Goal: Information Seeking & Learning: Learn about a topic

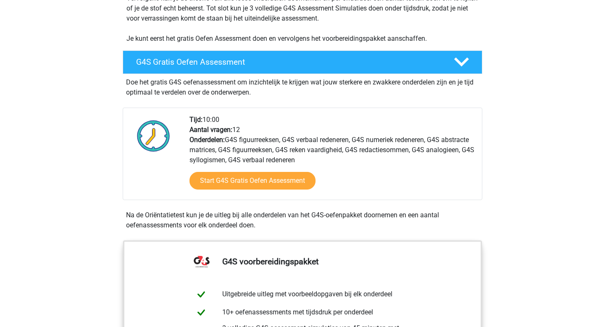
scroll to position [206, 0]
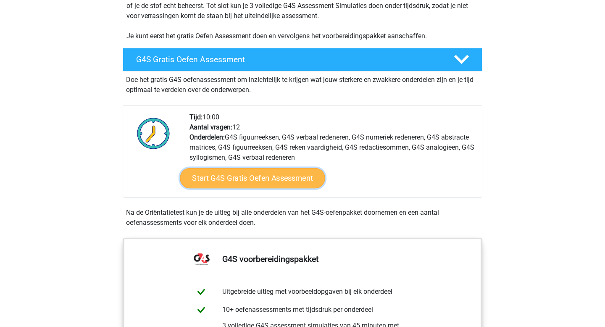
click at [261, 168] on link "Start G4S Gratis Oefen Assessment" at bounding box center [252, 178] width 145 height 20
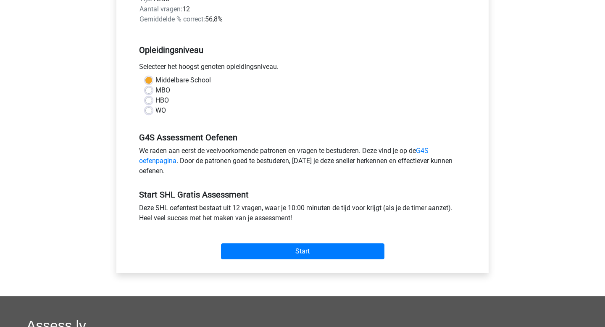
scroll to position [216, 0]
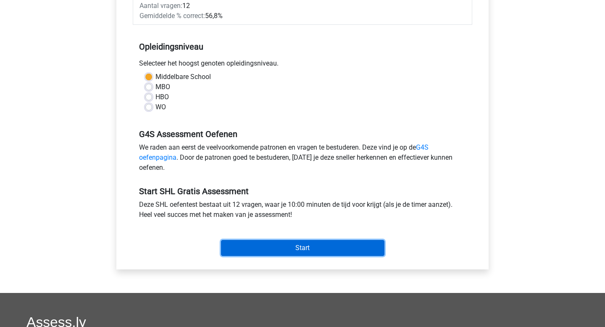
click at [311, 247] on input "Start" at bounding box center [302, 248] width 163 height 16
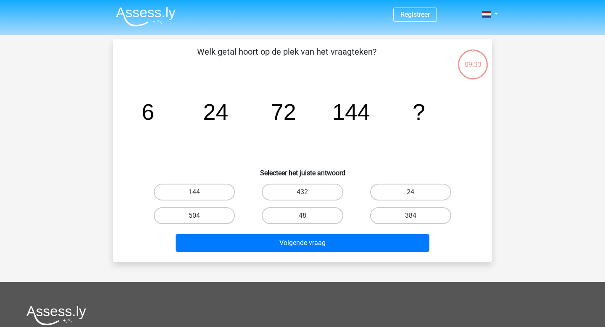
click at [202, 215] on label "504" at bounding box center [194, 215] width 81 height 17
click at [200, 215] on input "504" at bounding box center [196, 217] width 5 height 5
radio input "true"
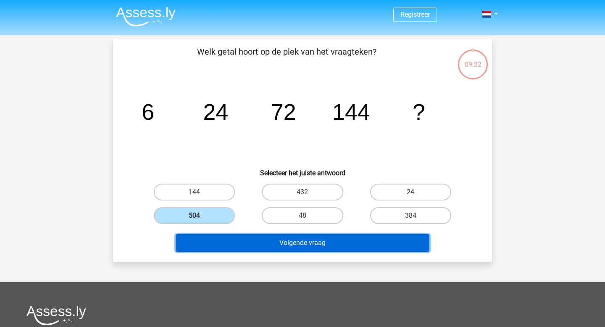
click at [305, 242] on button "Volgende vraag" at bounding box center [303, 243] width 254 height 18
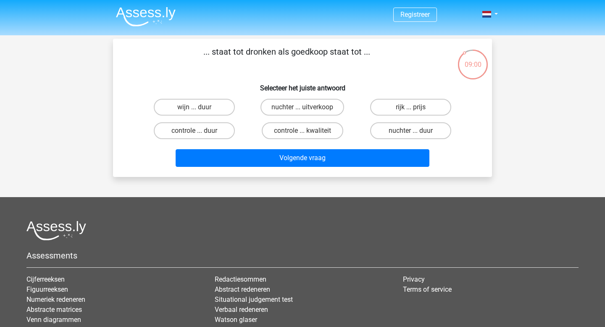
click at [411, 134] on input "nuchter ... duur" at bounding box center [412, 133] width 5 height 5
radio input "true"
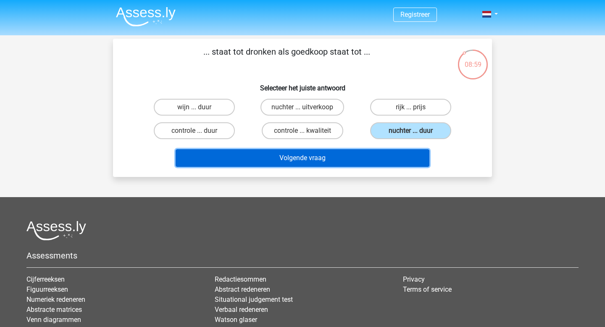
click at [361, 160] on button "Volgende vraag" at bounding box center [303, 158] width 254 height 18
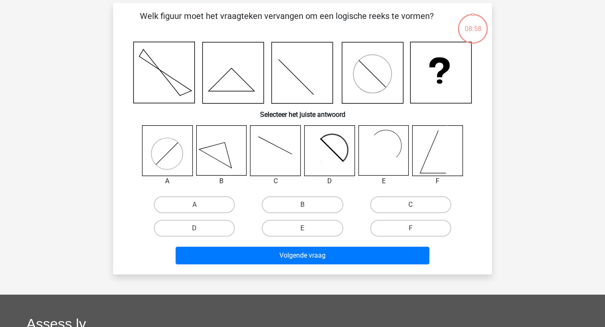
scroll to position [39, 0]
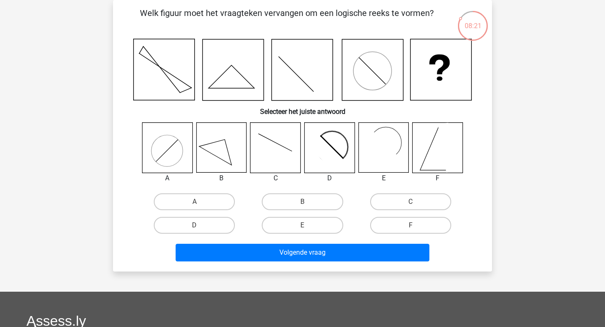
click at [386, 140] on rect at bounding box center [383, 148] width 50 height 50
click at [315, 227] on label "E" at bounding box center [302, 225] width 81 height 17
click at [308, 227] on input "E" at bounding box center [304, 227] width 5 height 5
radio input "true"
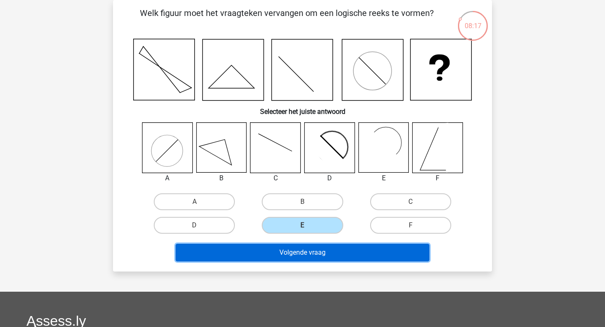
click at [313, 251] on button "Volgende vraag" at bounding box center [303, 253] width 254 height 18
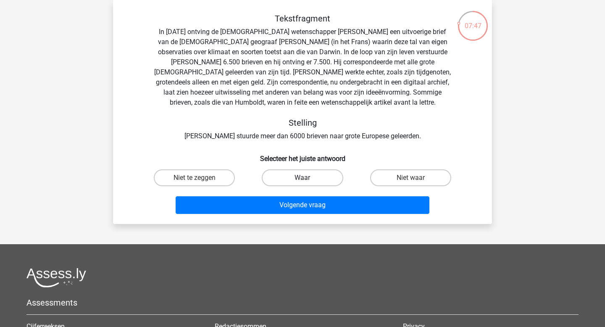
click at [305, 177] on label "Waar" at bounding box center [302, 177] width 81 height 17
click at [305, 178] on input "Waar" at bounding box center [304, 180] width 5 height 5
radio input "true"
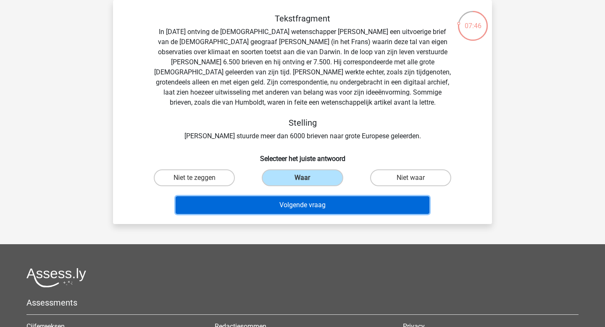
click at [297, 204] on button "Volgende vraag" at bounding box center [303, 205] width 254 height 18
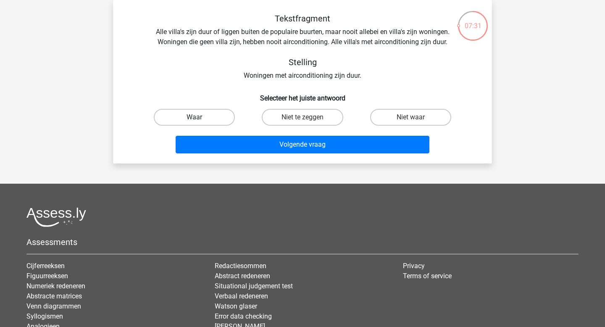
click at [201, 117] on label "Waar" at bounding box center [194, 117] width 81 height 17
click at [200, 117] on input "Waar" at bounding box center [196, 119] width 5 height 5
radio input "true"
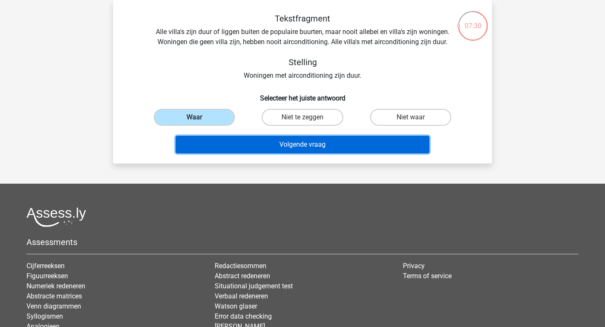
click at [292, 142] on button "Volgende vraag" at bounding box center [303, 145] width 254 height 18
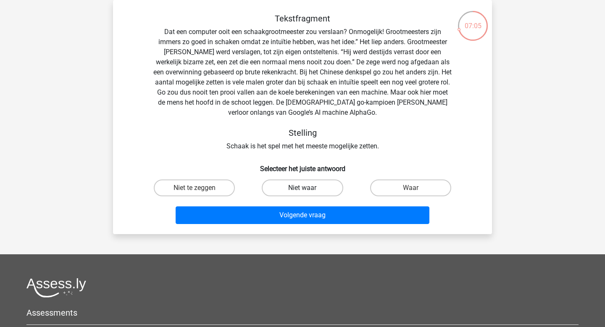
click at [301, 186] on label "Niet waar" at bounding box center [302, 187] width 81 height 17
click at [302, 188] on input "Niet waar" at bounding box center [304, 190] width 5 height 5
radio input "true"
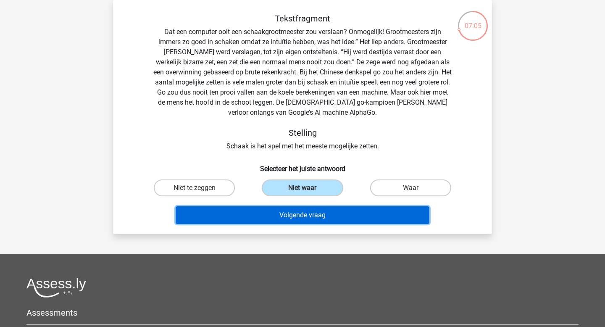
click at [302, 218] on button "Volgende vraag" at bounding box center [303, 215] width 254 height 18
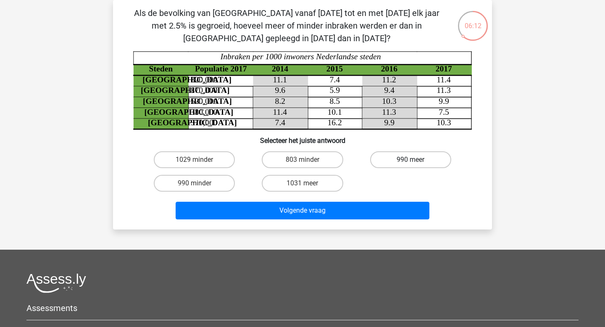
click at [402, 155] on label "990 meer" at bounding box center [410, 159] width 81 height 17
click at [410, 160] on input "990 meer" at bounding box center [412, 162] width 5 height 5
radio input "true"
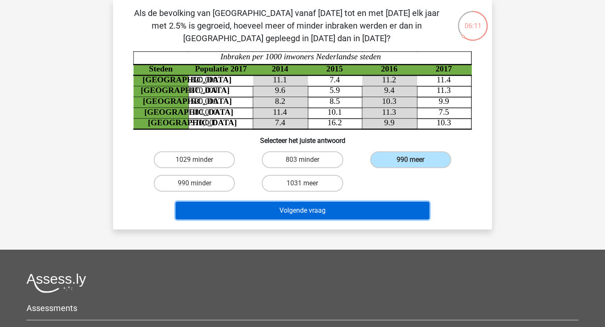
click at [314, 212] on button "Volgende vraag" at bounding box center [303, 211] width 254 height 18
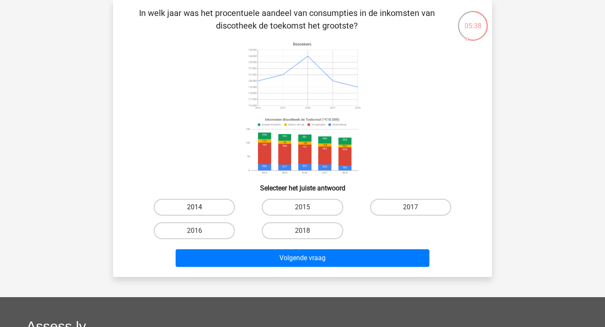
click at [206, 207] on label "2014" at bounding box center [194, 207] width 81 height 17
click at [200, 207] on input "2014" at bounding box center [196, 209] width 5 height 5
radio input "true"
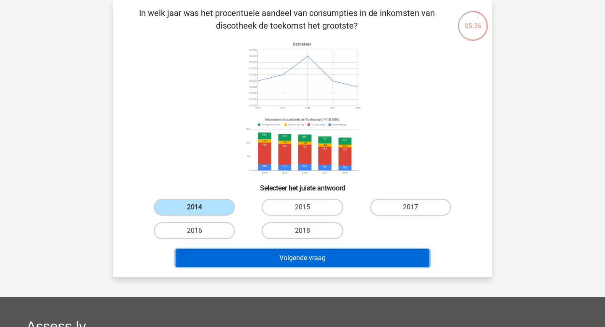
click at [297, 260] on button "Volgende vraag" at bounding box center [303, 258] width 254 height 18
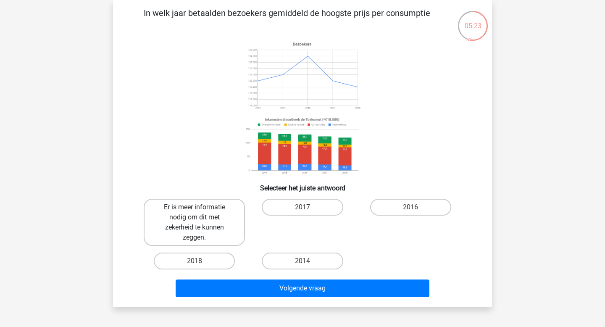
click at [195, 219] on label "Er is meer informatie nodig om dit met zekerheid te kunnen zeggen." at bounding box center [194, 222] width 101 height 47
click at [195, 212] on input "Er is meer informatie nodig om dit met zekerheid te kunnen zeggen." at bounding box center [196, 209] width 5 height 5
radio input "true"
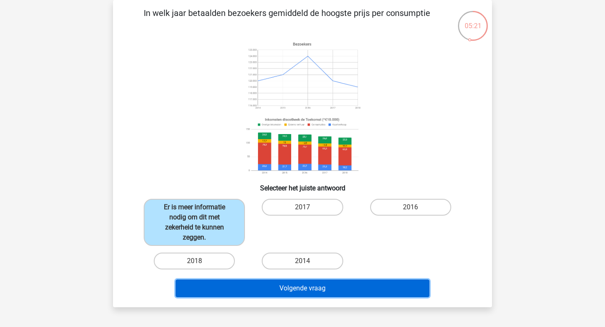
click at [303, 286] on button "Volgende vraag" at bounding box center [303, 288] width 254 height 18
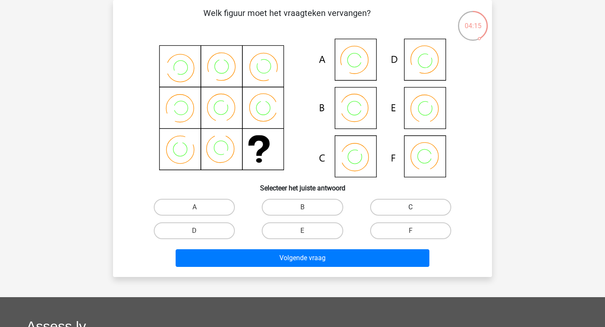
click at [402, 205] on label "C" at bounding box center [410, 207] width 81 height 17
click at [410, 207] on input "C" at bounding box center [412, 209] width 5 height 5
radio input "true"
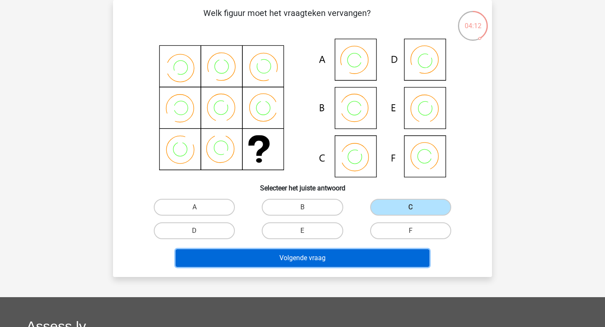
click at [309, 260] on button "Volgende vraag" at bounding box center [303, 258] width 254 height 18
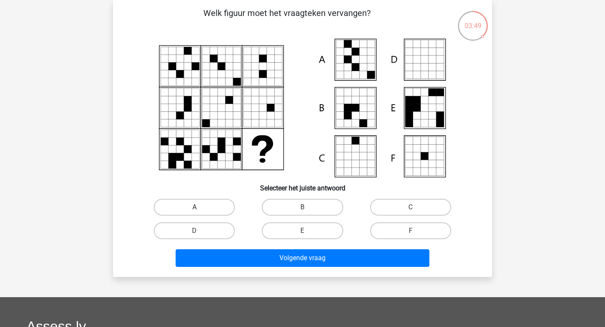
click at [192, 212] on label "A" at bounding box center [194, 207] width 81 height 17
click at [194, 212] on input "A" at bounding box center [196, 209] width 5 height 5
radio input "true"
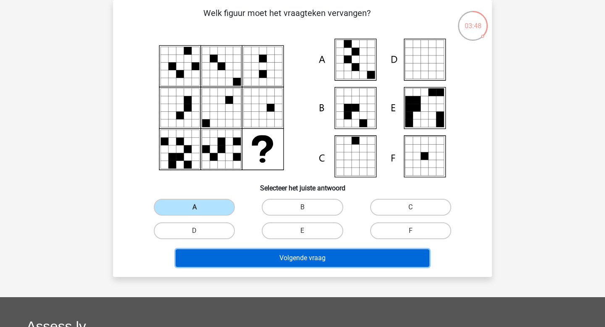
click at [300, 261] on button "Volgende vraag" at bounding box center [303, 258] width 254 height 18
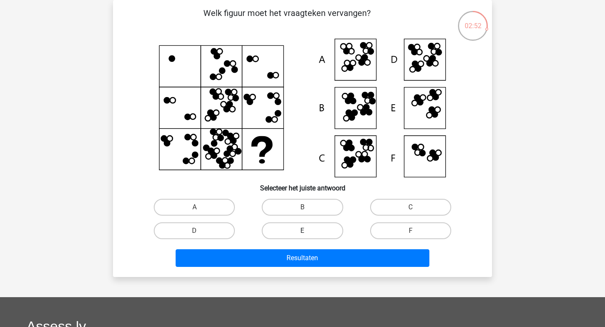
click at [293, 234] on label "E" at bounding box center [302, 230] width 81 height 17
click at [302, 234] on input "E" at bounding box center [304, 233] width 5 height 5
radio input "true"
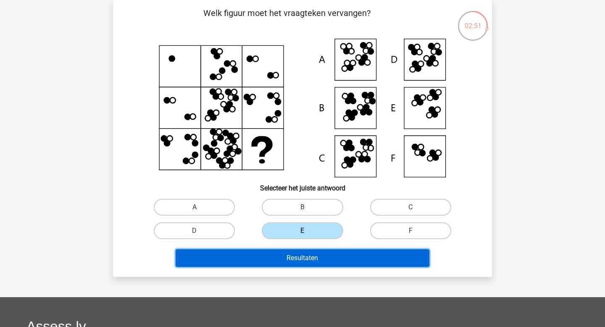
click at [306, 260] on button "Resultaten" at bounding box center [303, 258] width 254 height 18
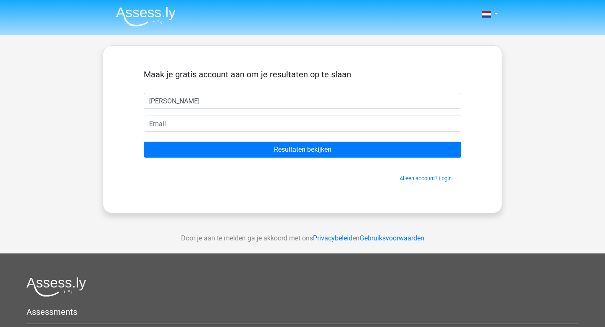
type input "Marc"
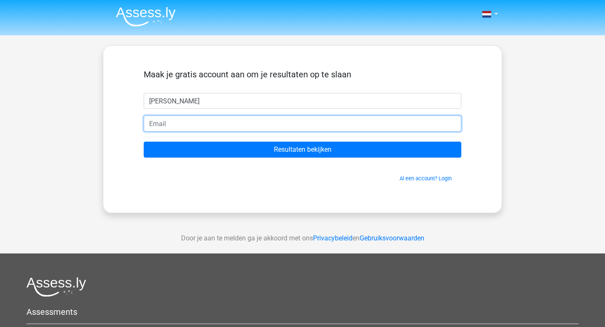
click at [184, 122] on input "email" at bounding box center [302, 123] width 317 height 16
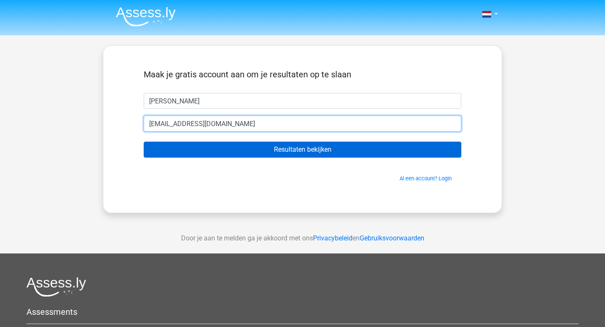
type input "mulsmarc1@gmail.com"
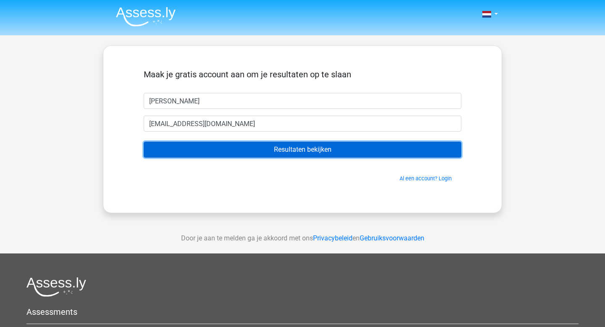
click at [299, 153] on input "Resultaten bekijken" at bounding box center [302, 150] width 317 height 16
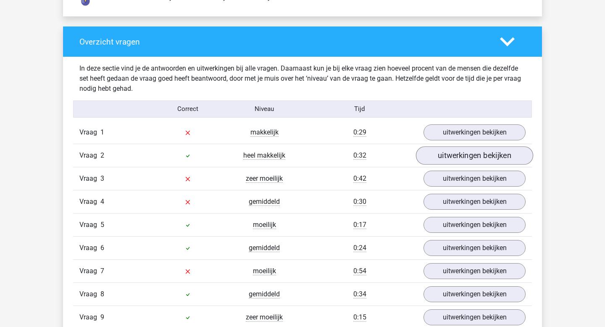
scroll to position [1066, 0]
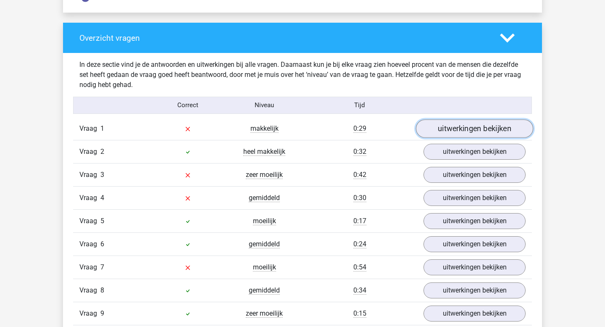
click at [469, 126] on link "uitwerkingen bekijken" at bounding box center [474, 128] width 117 height 18
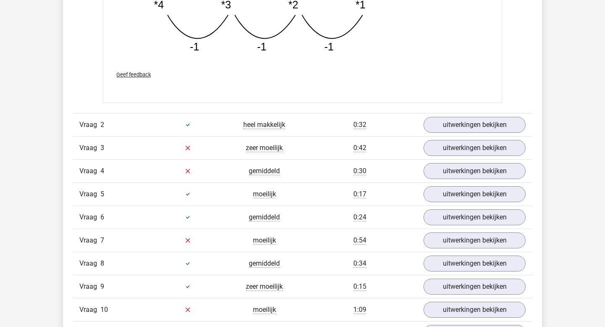
scroll to position [1534, 0]
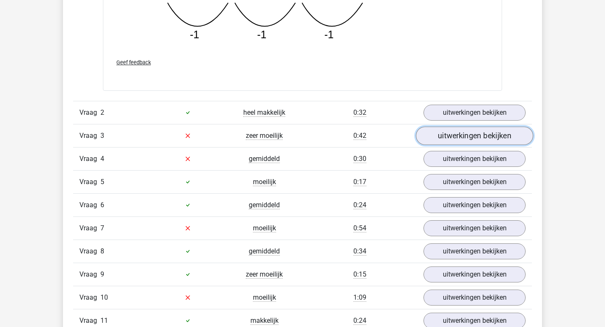
click at [462, 134] on link "uitwerkingen bekijken" at bounding box center [474, 135] width 117 height 18
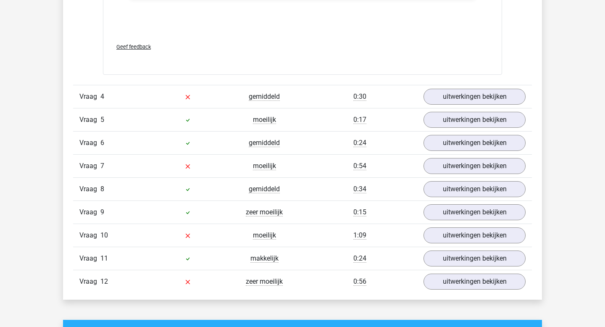
scroll to position [2298, 0]
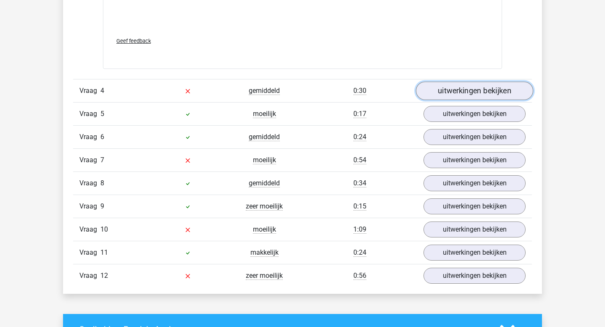
click at [474, 92] on link "uitwerkingen bekijken" at bounding box center [474, 90] width 117 height 18
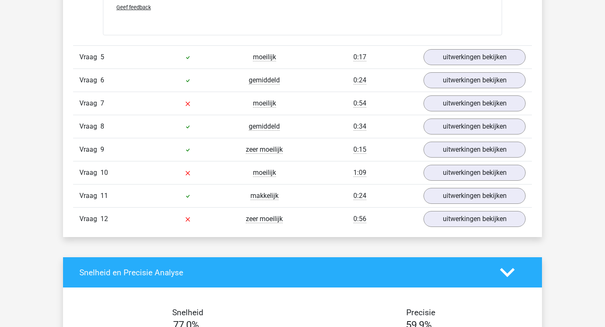
scroll to position [2635, 0]
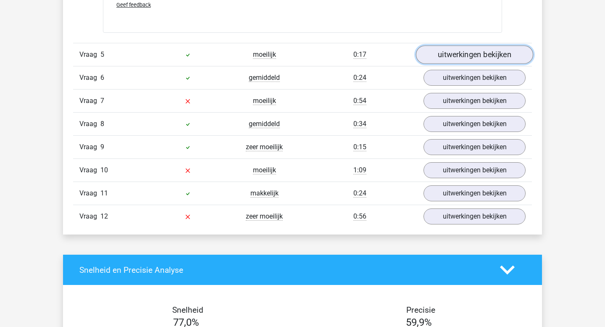
click at [462, 46] on link "uitwerkingen bekijken" at bounding box center [474, 54] width 117 height 18
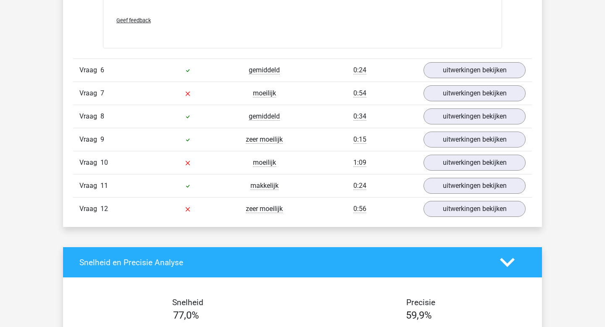
scroll to position [3092, 0]
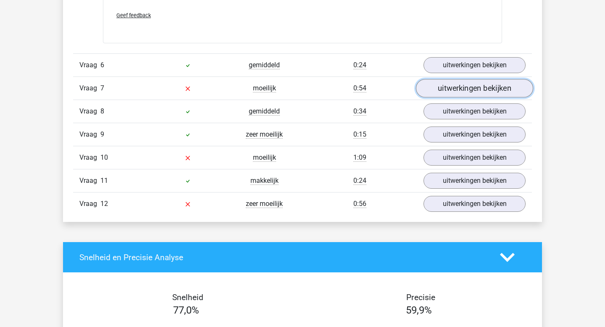
click at [468, 79] on link "uitwerkingen bekijken" at bounding box center [474, 88] width 117 height 18
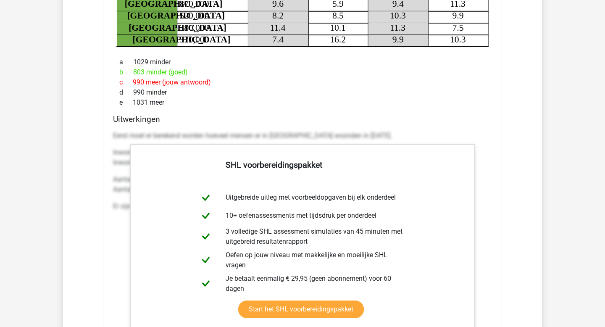
scroll to position [3282, 0]
